Goal: Task Accomplishment & Management: Use online tool/utility

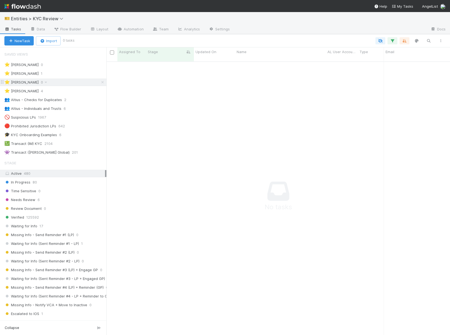
scroll to position [278, 343]
click at [53, 76] on div "⭐ [PERSON_NAME] 1" at bounding box center [55, 73] width 102 height 7
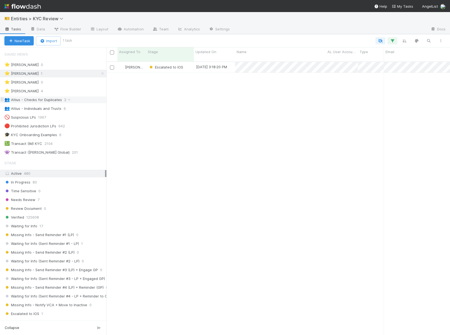
scroll to position [278, 343]
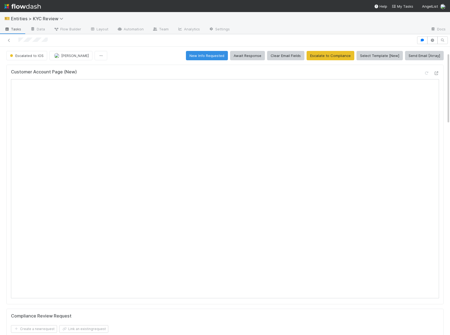
scroll to position [57, 0]
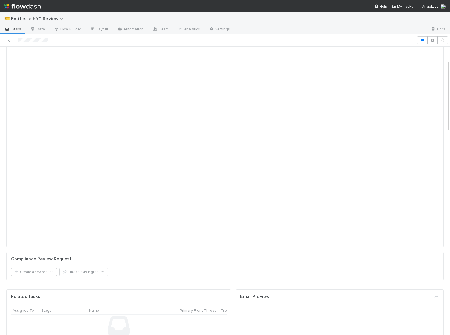
click at [10, 27] on span "Tasks" at bounding box center [12, 28] width 17 height 5
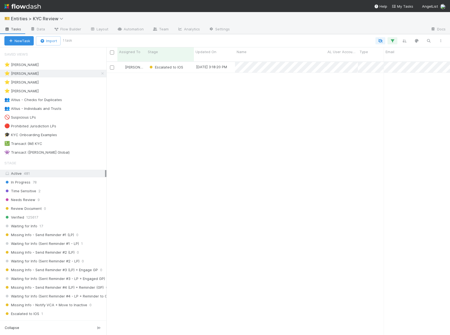
scroll to position [278, 343]
click at [78, 81] on div "⭐ Madison Stomberg 2" at bounding box center [55, 82] width 102 height 7
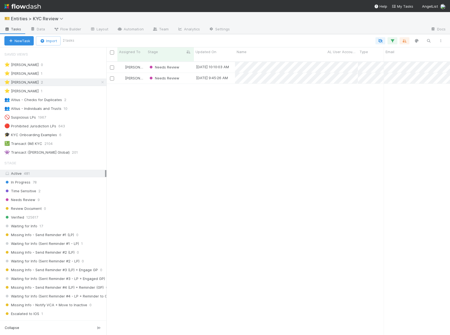
scroll to position [278, 343]
click at [206, 96] on div "Madison Stomberg Needs Review 8/14/25, 10:10:03 AM 7/15/24, 5:23:29 PM 1 0 0 0 …" at bounding box center [277, 201] width 343 height 278
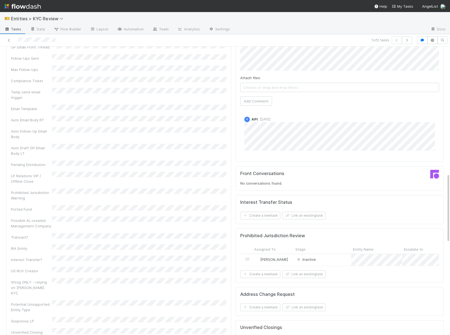
scroll to position [527, 0]
click at [312, 259] on span "Inactive" at bounding box center [306, 258] width 20 height 4
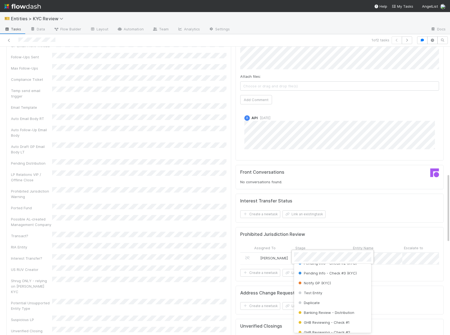
scroll to position [0, 0]
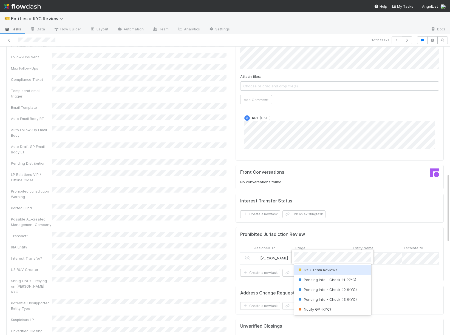
click at [310, 270] on span "KYC Team Reviews" at bounding box center [317, 270] width 40 height 4
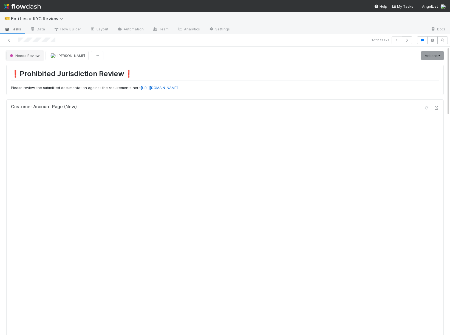
click at [25, 59] on button "Needs Review" at bounding box center [24, 55] width 37 height 9
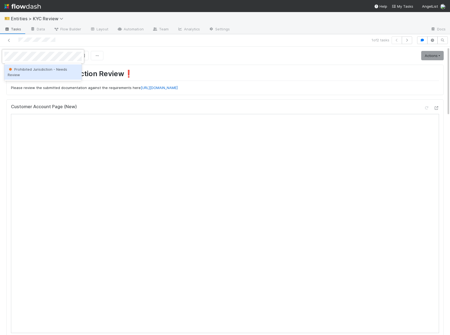
click at [25, 72] on div "Prohibited Jurisdiction - Needs Review" at bounding box center [42, 71] width 77 height 15
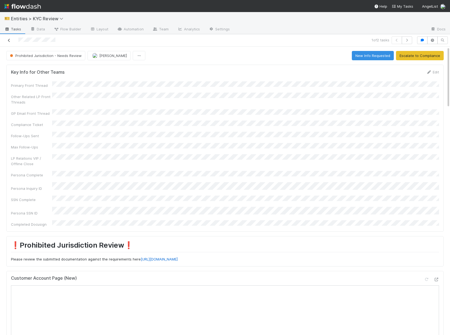
click at [9, 41] on icon at bounding box center [8, 41] width 5 height 4
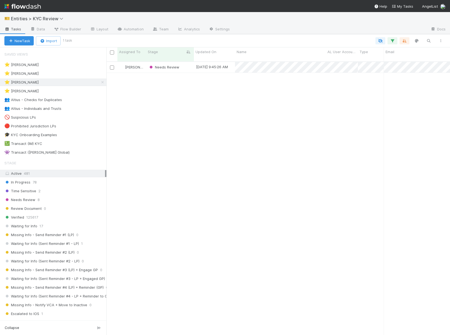
scroll to position [278, 343]
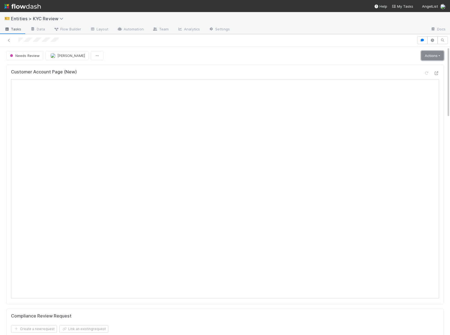
click at [427, 52] on link "Actions" at bounding box center [432, 55] width 22 height 9
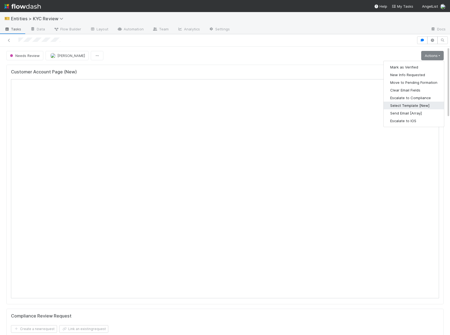
click at [394, 106] on button "Select Template [New]" at bounding box center [413, 106] width 60 height 8
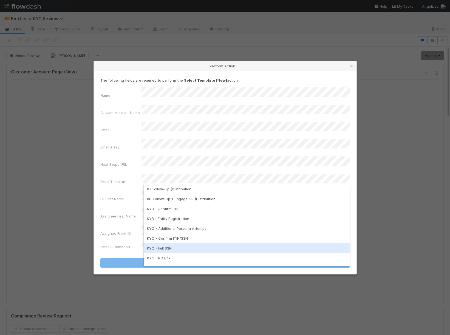
scroll to position [89, 0]
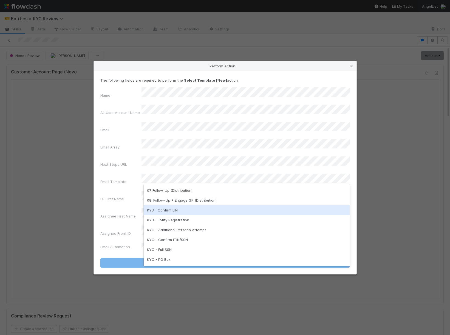
click at [179, 210] on div "KYB - Confirm EIN" at bounding box center [247, 210] width 206 height 10
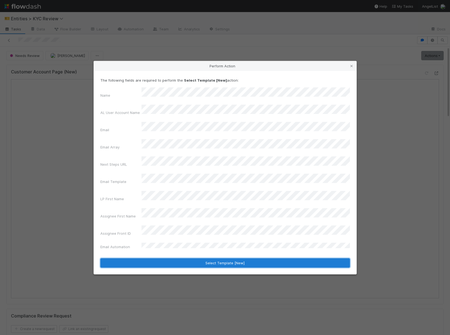
click at [152, 258] on button "Select Template [New]" at bounding box center [224, 262] width 249 height 9
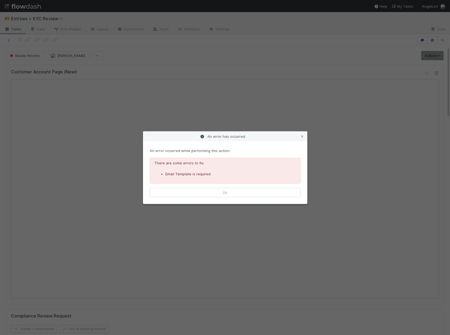
click at [281, 183] on div "There are some errors to fix: Email Template is required" at bounding box center [225, 171] width 151 height 26
click at [277, 191] on button "Ok" at bounding box center [225, 192] width 151 height 9
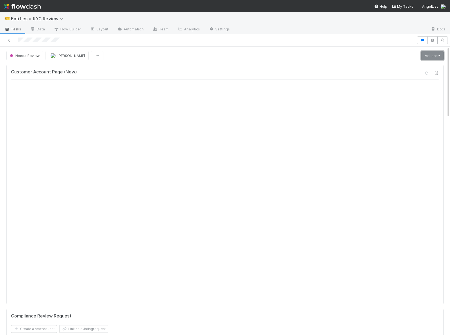
click at [429, 59] on link "Actions" at bounding box center [432, 55] width 22 height 9
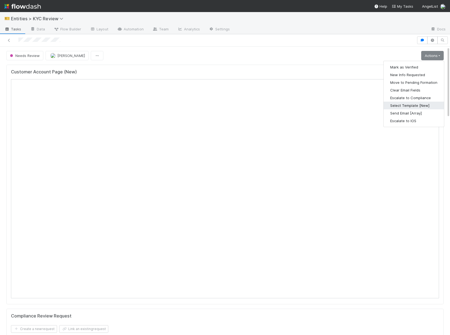
click at [396, 104] on button "Select Template [New]" at bounding box center [413, 106] width 60 height 8
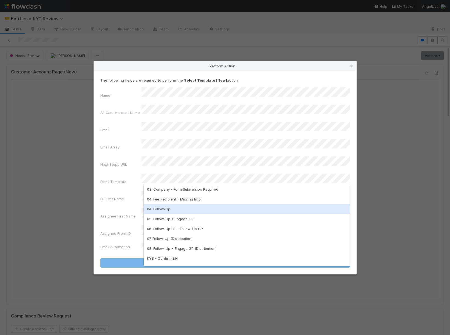
scroll to position [137, 0]
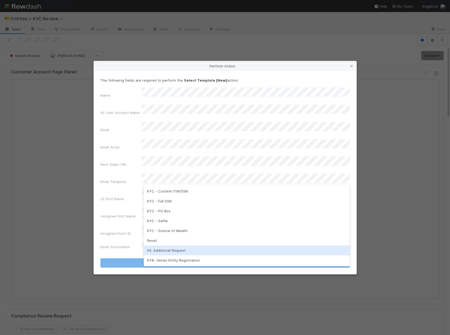
click at [169, 247] on div "05. Additional Request" at bounding box center [247, 251] width 206 height 10
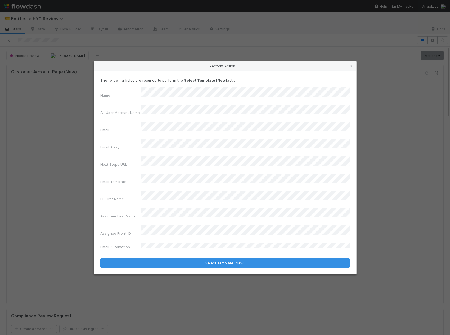
click at [168, 242] on form "The following fields are required to perform the Select Template [New] action: …" at bounding box center [224, 173] width 249 height 190
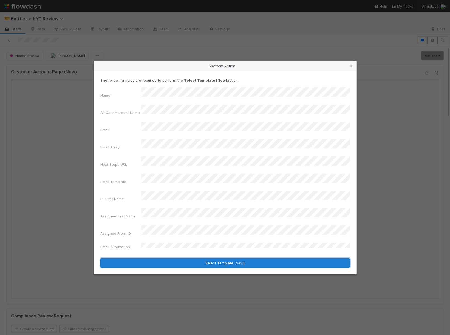
click at [165, 258] on button "Select Template [New]" at bounding box center [224, 262] width 249 height 9
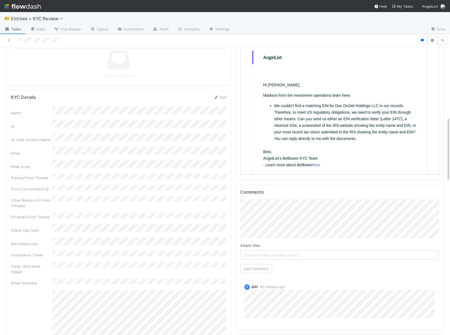
scroll to position [313, 0]
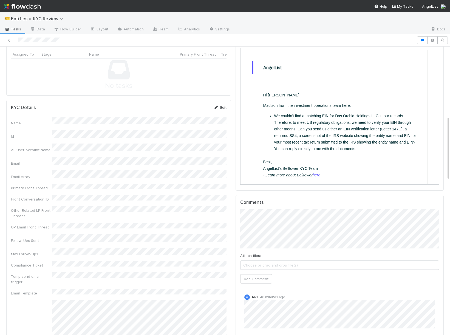
click at [217, 108] on icon at bounding box center [215, 108] width 5 height 4
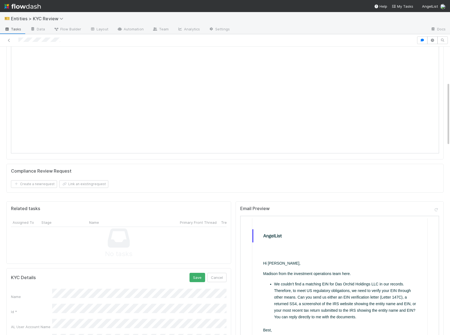
scroll to position [266, 0]
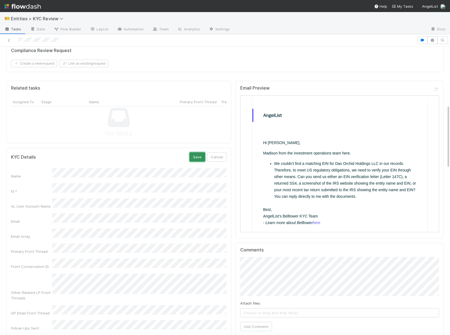
click at [195, 156] on button "Save" at bounding box center [197, 156] width 16 height 9
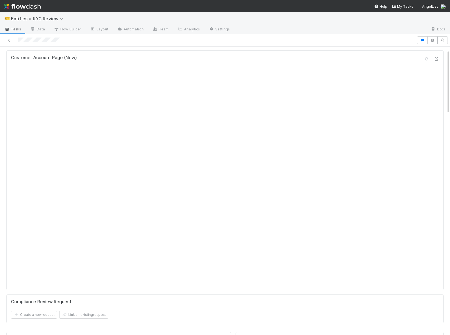
scroll to position [0, 0]
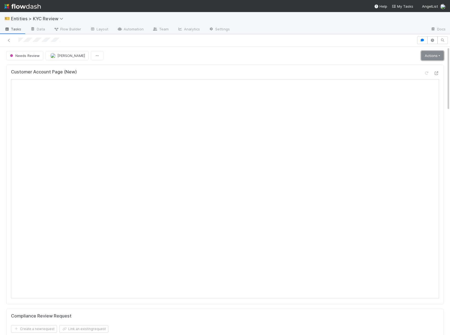
click at [430, 54] on link "Actions" at bounding box center [432, 55] width 22 height 9
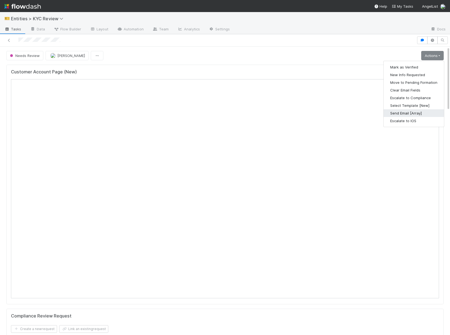
click at [400, 114] on button "Send Email [Array]" at bounding box center [413, 113] width 60 height 8
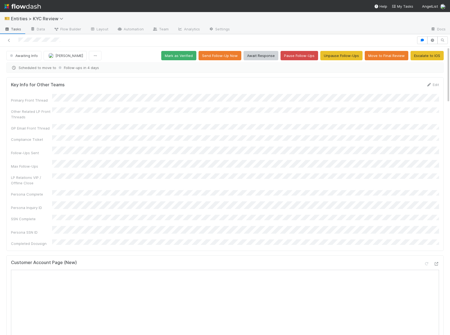
click at [12, 42] on div at bounding box center [208, 40] width 412 height 8
click at [6, 41] on icon at bounding box center [8, 41] width 5 height 4
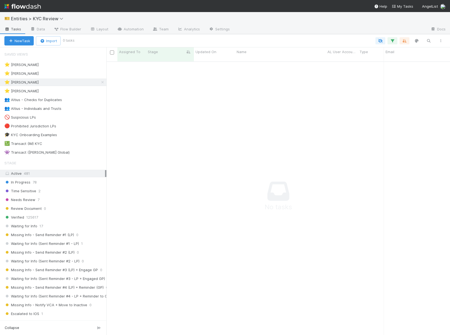
scroll to position [0, 0]
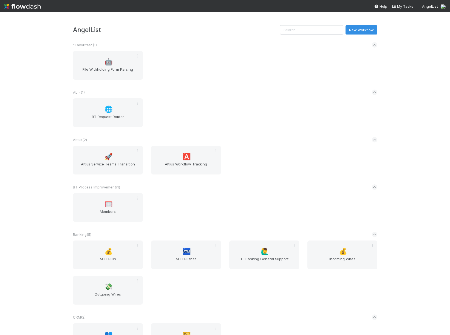
click at [307, 32] on input "text" at bounding box center [311, 29] width 63 height 9
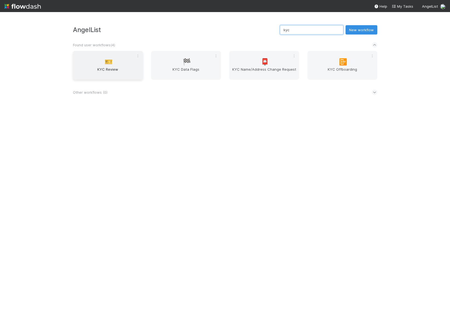
type input "kyc"
click at [103, 63] on div "🎫 KYC Review" at bounding box center [108, 65] width 70 height 29
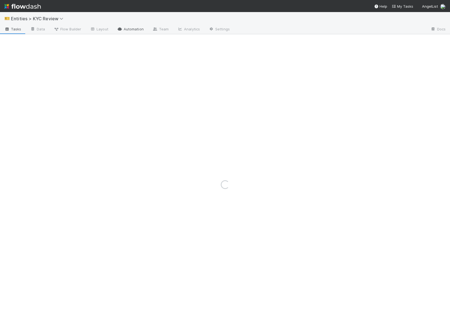
click at [131, 32] on link "Automation" at bounding box center [130, 29] width 35 height 9
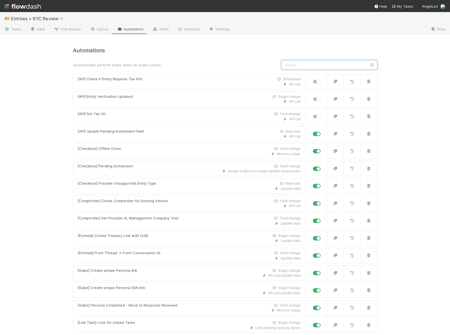
click at [335, 64] on input "text" at bounding box center [329, 64] width 96 height 9
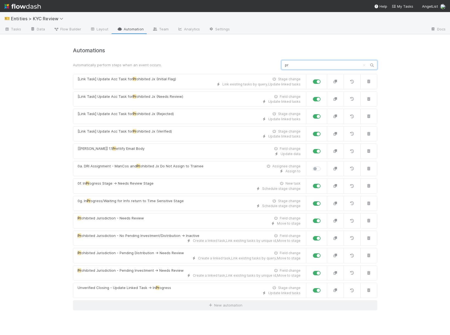
type input "p"
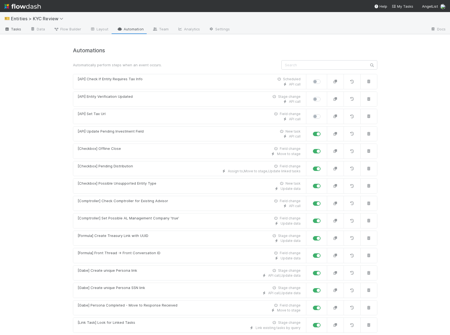
click at [18, 29] on span "Tasks" at bounding box center [12, 28] width 17 height 5
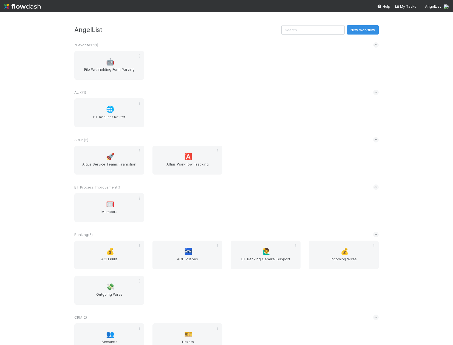
click at [325, 31] on input "text" at bounding box center [312, 29] width 63 height 9
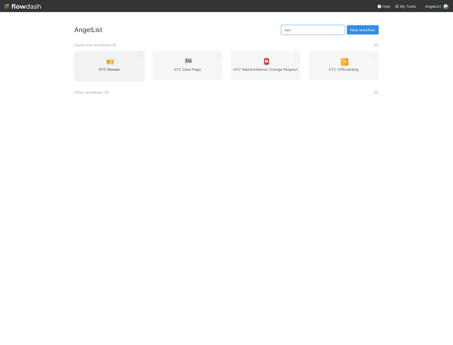
type input "kyc"
click at [105, 69] on span "KYC Review" at bounding box center [108, 72] width 65 height 11
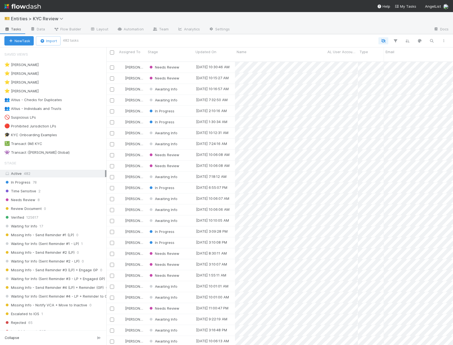
scroll to position [288, 346]
click at [429, 42] on icon "button" at bounding box center [431, 40] width 5 height 5
click at [305, 65] on div at bounding box center [226, 172] width 453 height 345
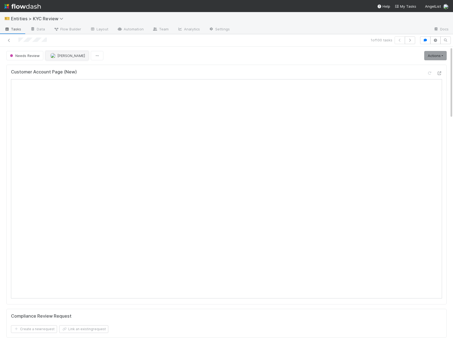
click at [55, 55] on img "button" at bounding box center [52, 55] width 5 height 5
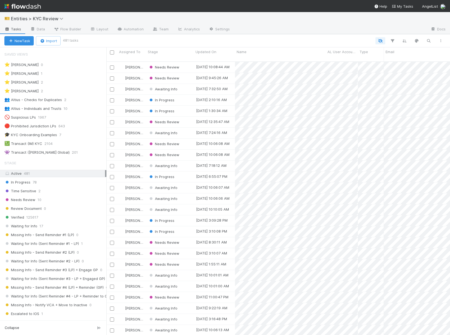
scroll to position [278, 343]
click at [186, 62] on div "In Progress" at bounding box center [170, 67] width 48 height 11
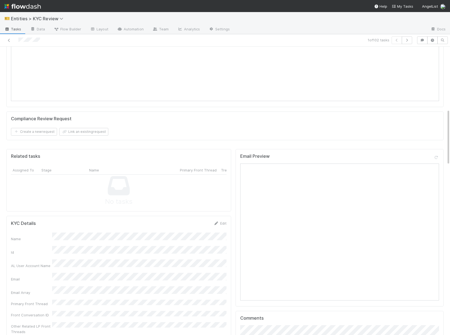
scroll to position [423, 0]
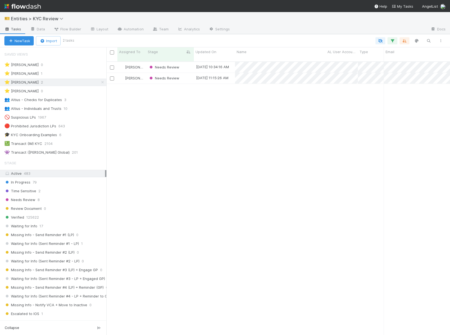
scroll to position [0, 0]
click at [161, 65] on span "Needs Review" at bounding box center [163, 67] width 31 height 4
click at [66, 71] on div "⭐ Haley O'Brien 1" at bounding box center [55, 73] width 102 height 7
click at [73, 82] on div "⭐ Madison Stomberg 1" at bounding box center [55, 82] width 102 height 7
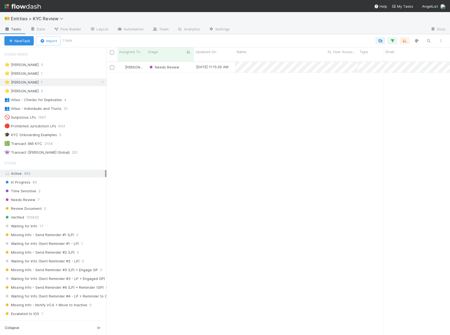
scroll to position [278, 343]
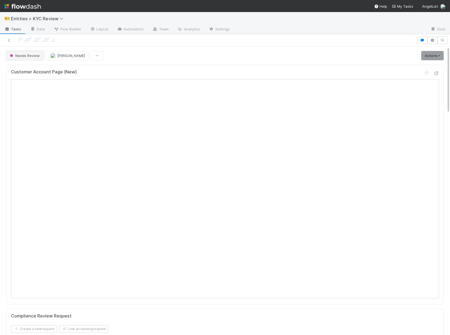
click at [14, 55] on span "Needs Review" at bounding box center [24, 55] width 31 height 4
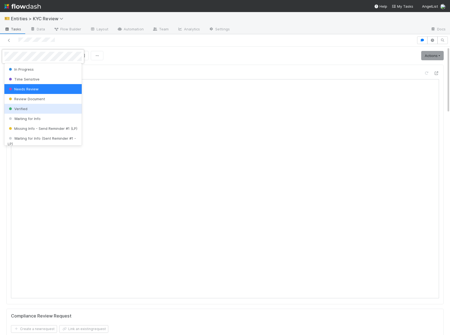
click at [14, 110] on span "Verified" at bounding box center [18, 109] width 20 height 4
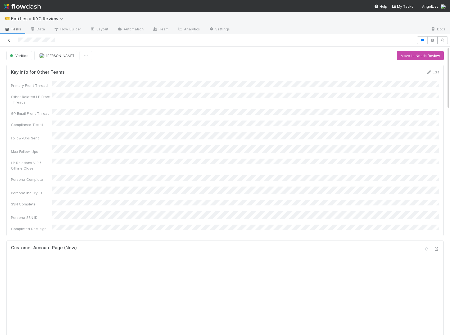
click at [8, 39] on icon at bounding box center [8, 41] width 5 height 4
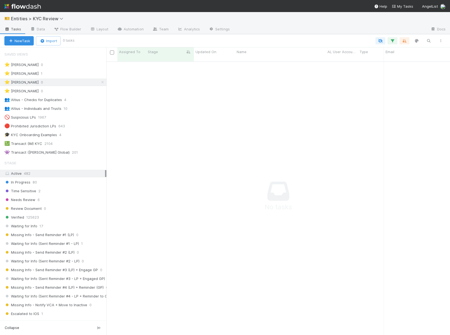
scroll to position [0, 0]
click at [36, 32] on link "Data" at bounding box center [38, 29] width 24 height 9
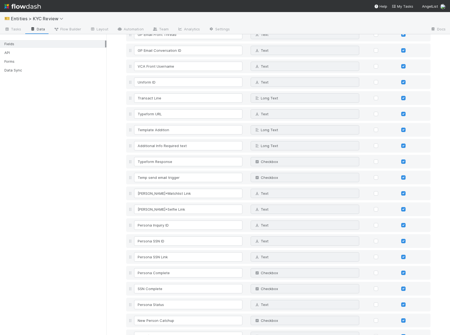
scroll to position [1712, 0]
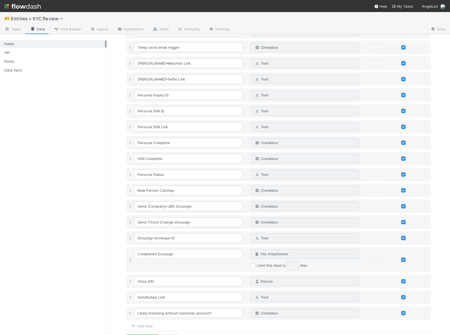
click at [82, 238] on div "Fields API Forms Data Sync" at bounding box center [53, 184] width 106 height 301
click at [59, 130] on div "Fields API Forms Data Sync" at bounding box center [53, 184] width 106 height 301
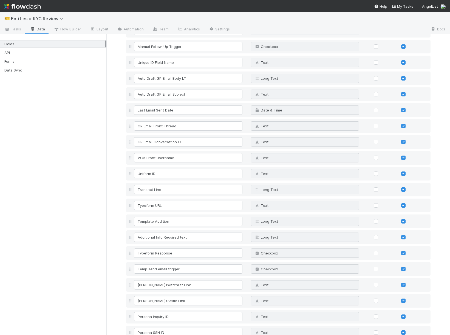
scroll to position [1712, 0]
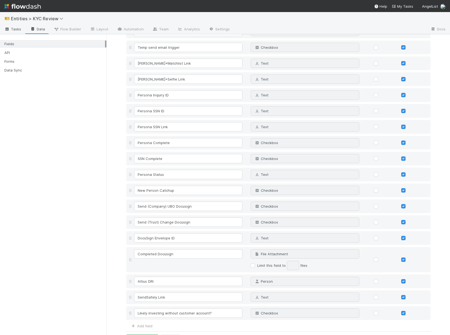
click at [21, 31] on span "Tasks" at bounding box center [12, 28] width 17 height 5
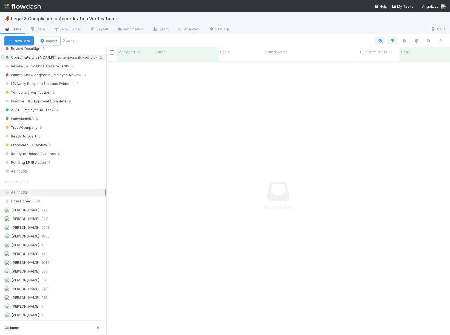
scroll to position [423, 0]
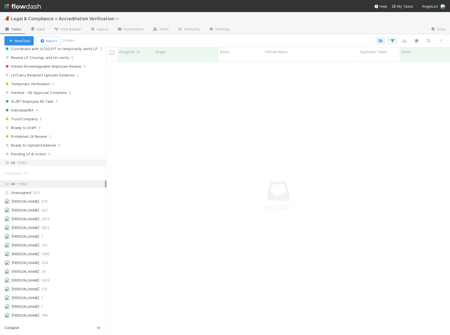
click at [62, 163] on div "All 11562" at bounding box center [54, 162] width 101 height 7
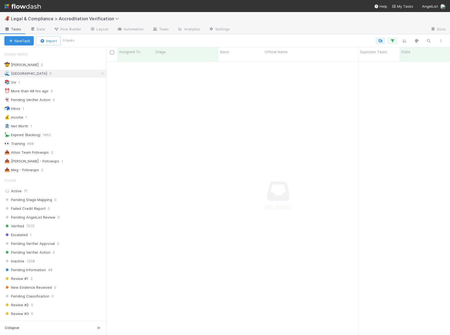
scroll to position [278, 343]
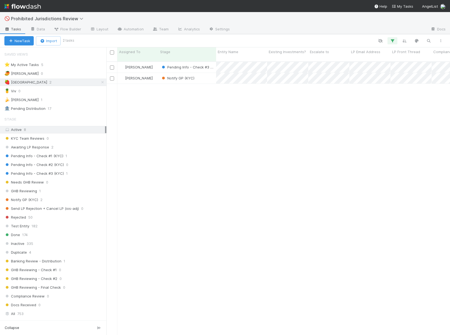
scroll to position [278, 343]
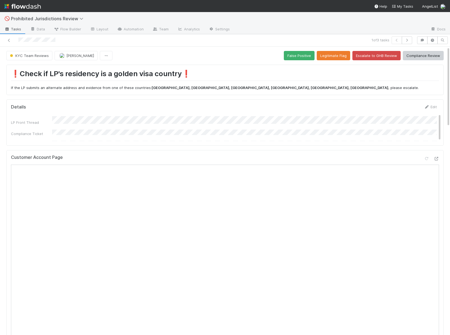
scroll to position [12, 0]
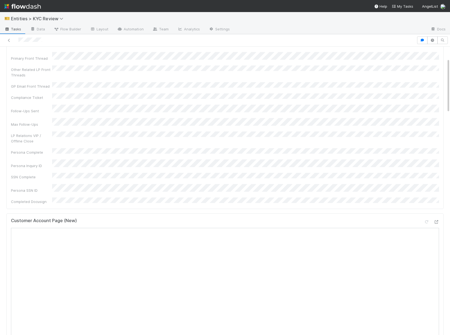
scroll to position [101, 0]
